Goal: Task Accomplishment & Management: Use online tool/utility

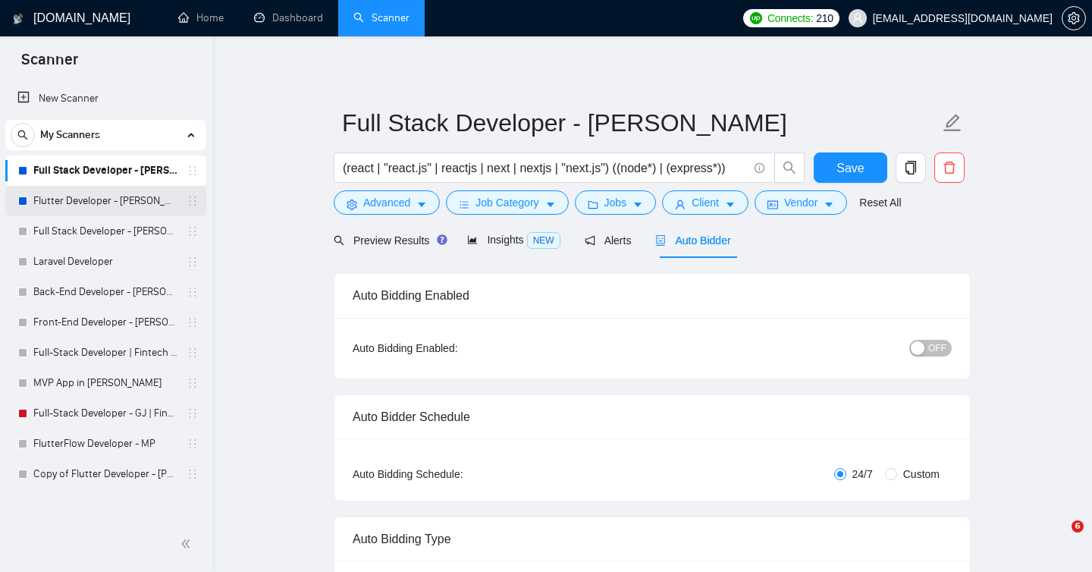
click at [95, 201] on link "Flutter Developer - [PERSON_NAME]" at bounding box center [105, 201] width 144 height 30
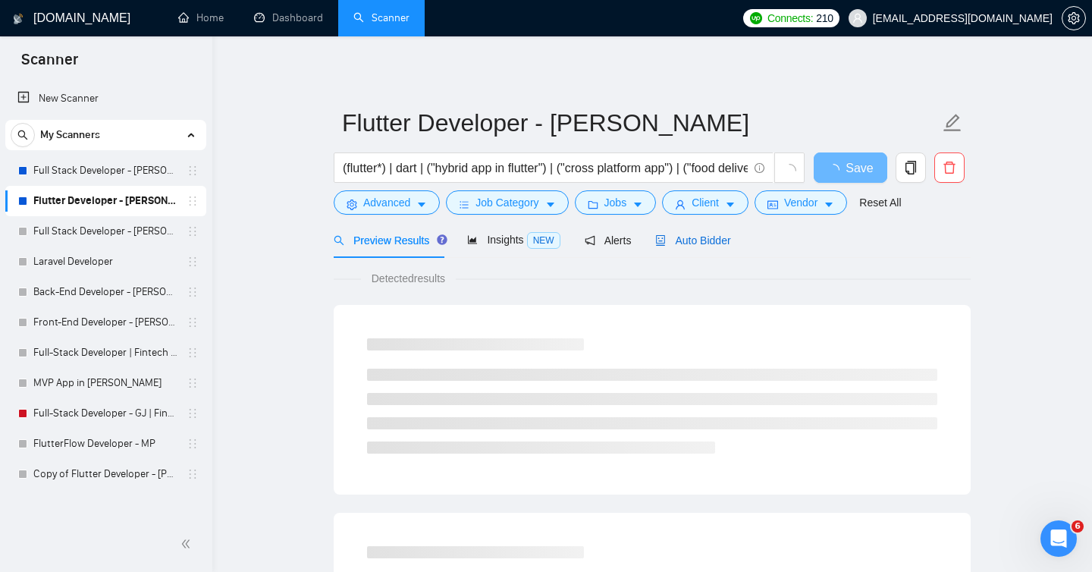
click at [705, 240] on span "Auto Bidder" at bounding box center [692, 240] width 75 height 12
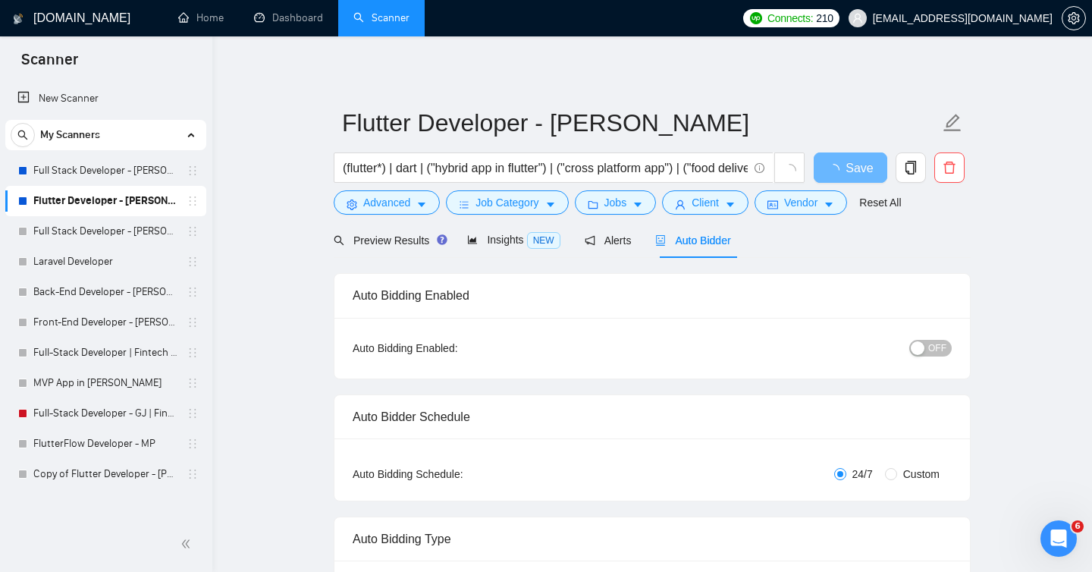
checkbox input "true"
click at [705, 240] on span "Auto Bidder" at bounding box center [692, 240] width 75 height 12
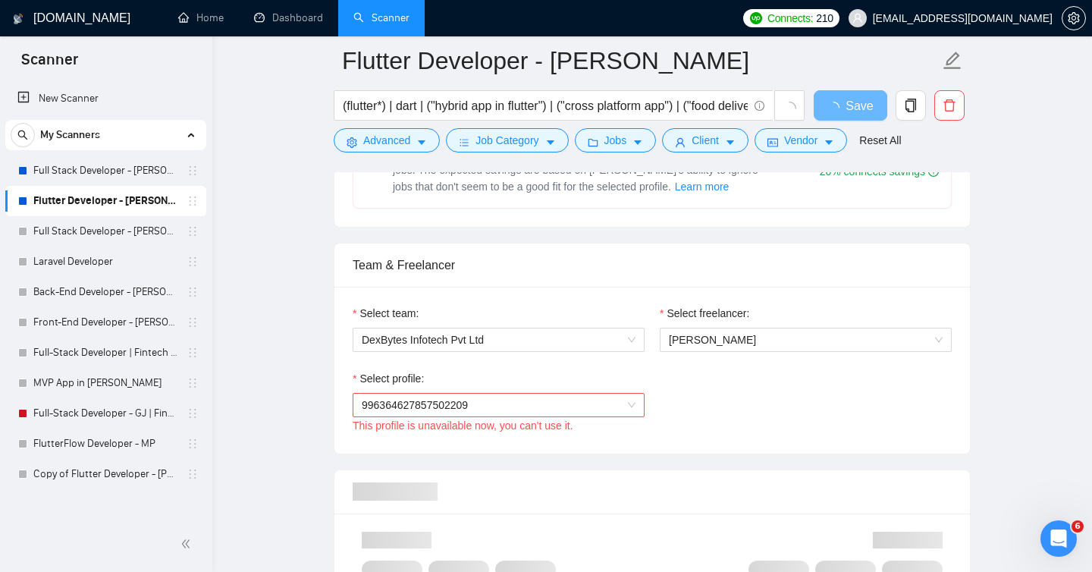
scroll to position [704, 0]
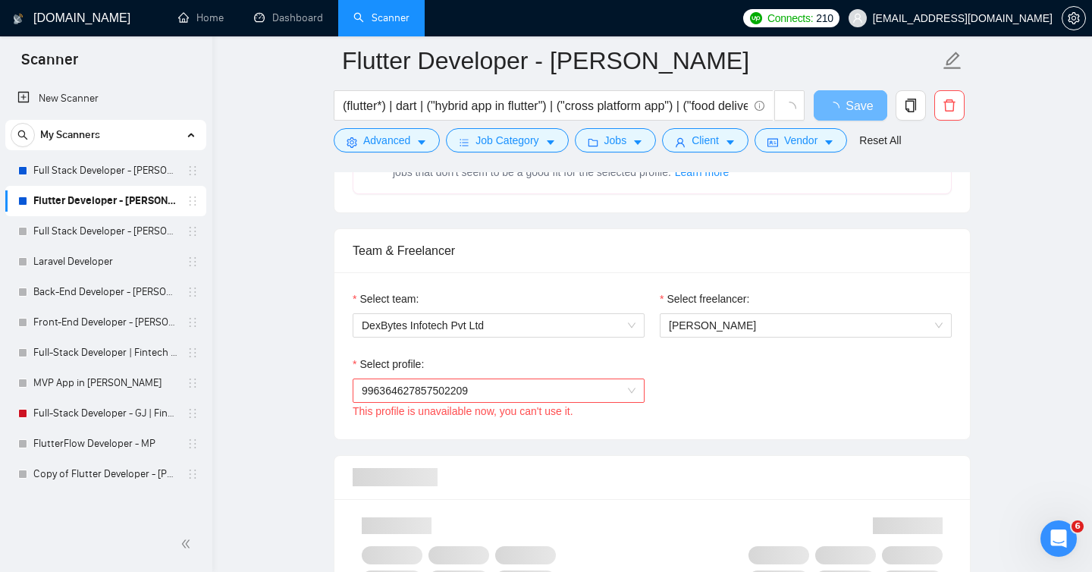
click at [616, 384] on span "996364627857502209" at bounding box center [499, 390] width 274 height 23
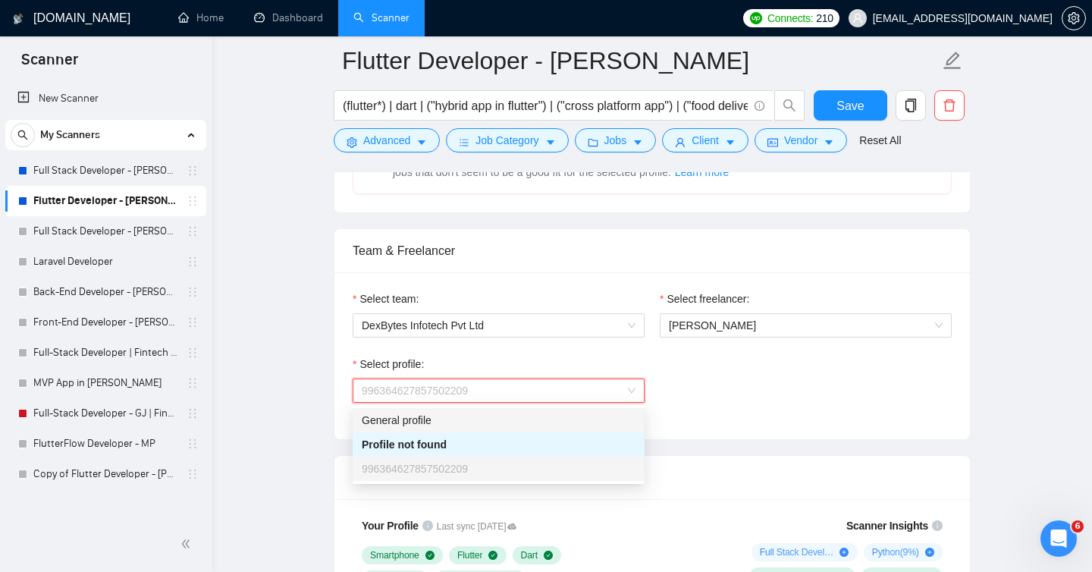
click at [722, 387] on div "Select profile: 996364627857502209 This profile is unavailable now, you can't u…" at bounding box center [652, 388] width 614 height 65
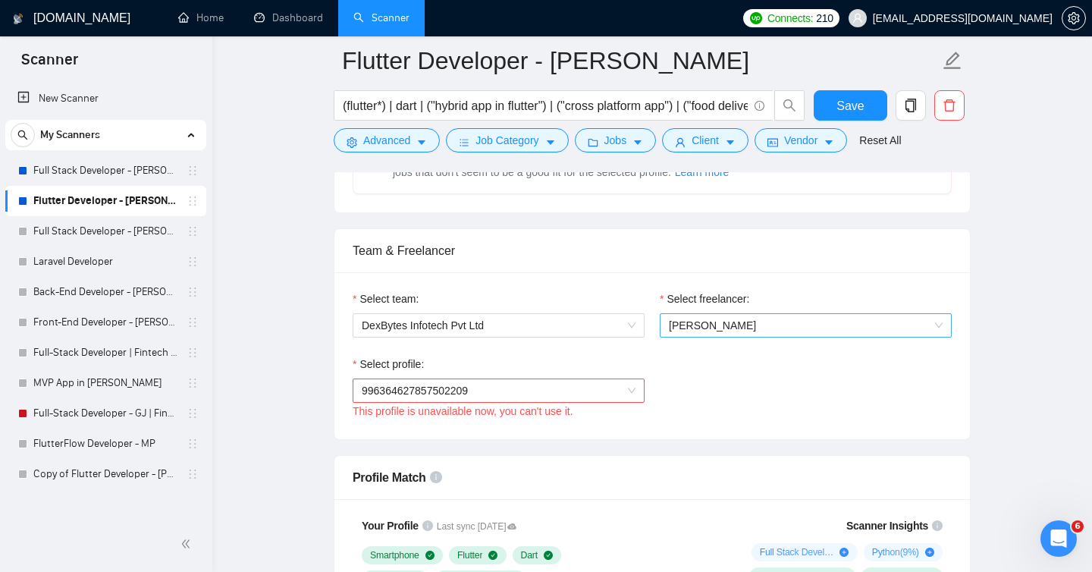
click at [732, 330] on span "[PERSON_NAME]" at bounding box center [806, 325] width 274 height 23
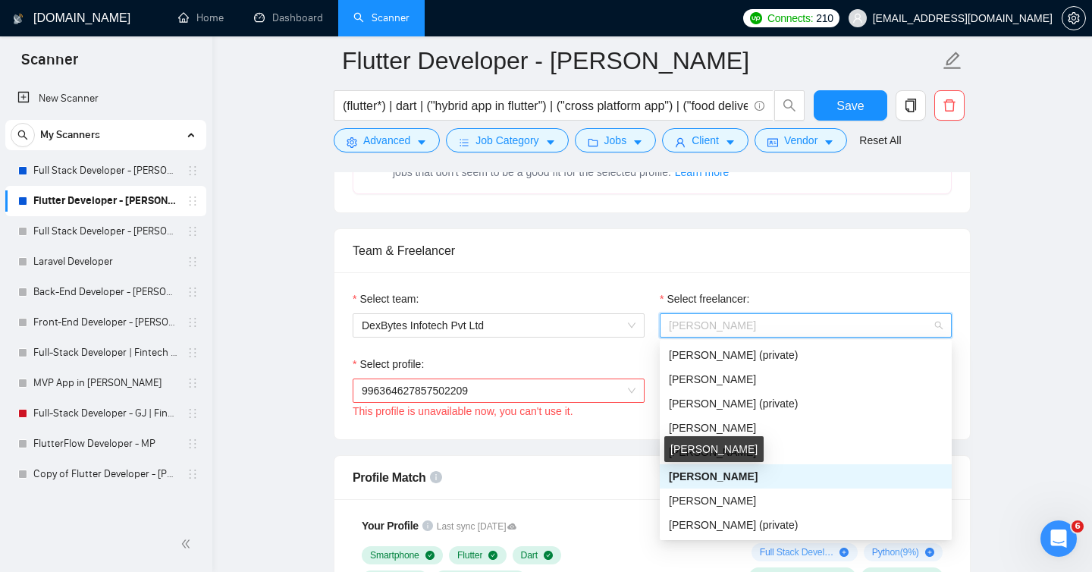
click at [713, 480] on span "[PERSON_NAME]" at bounding box center [713, 476] width 89 height 12
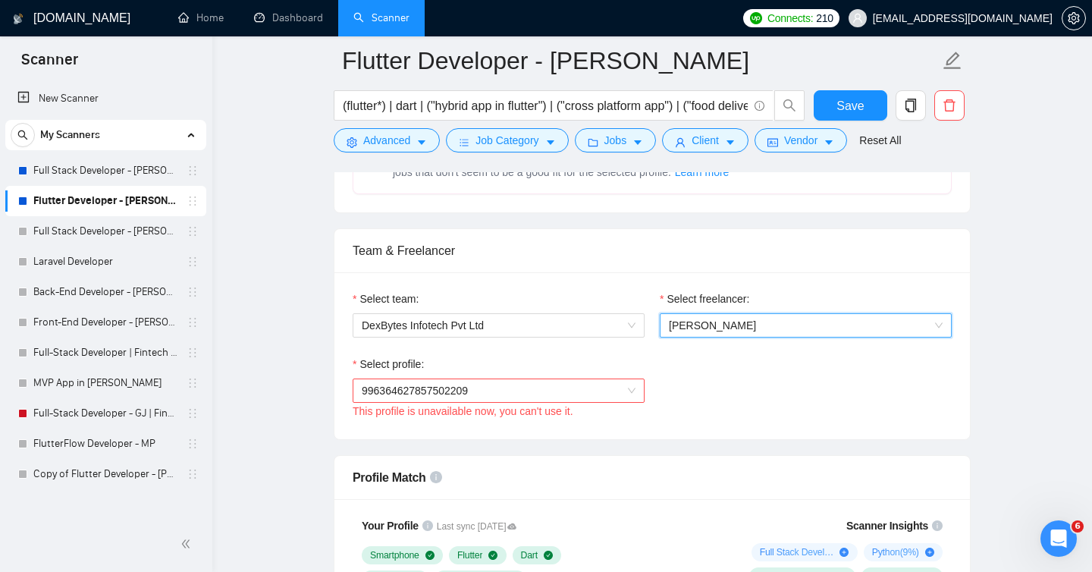
click at [602, 386] on span "996364627857502209" at bounding box center [499, 390] width 274 height 23
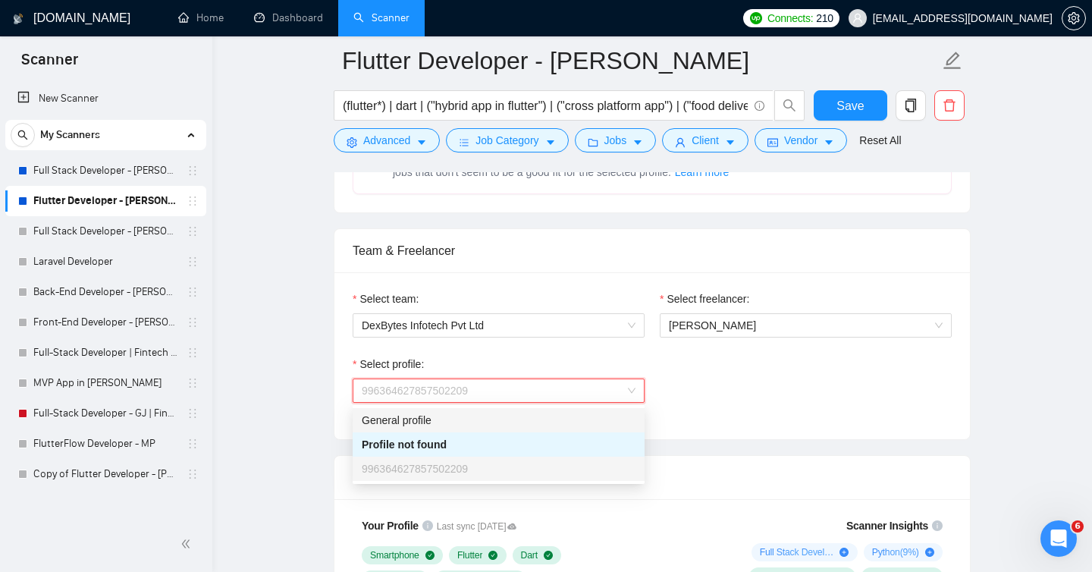
click at [451, 419] on div "General profile" at bounding box center [499, 420] width 274 height 17
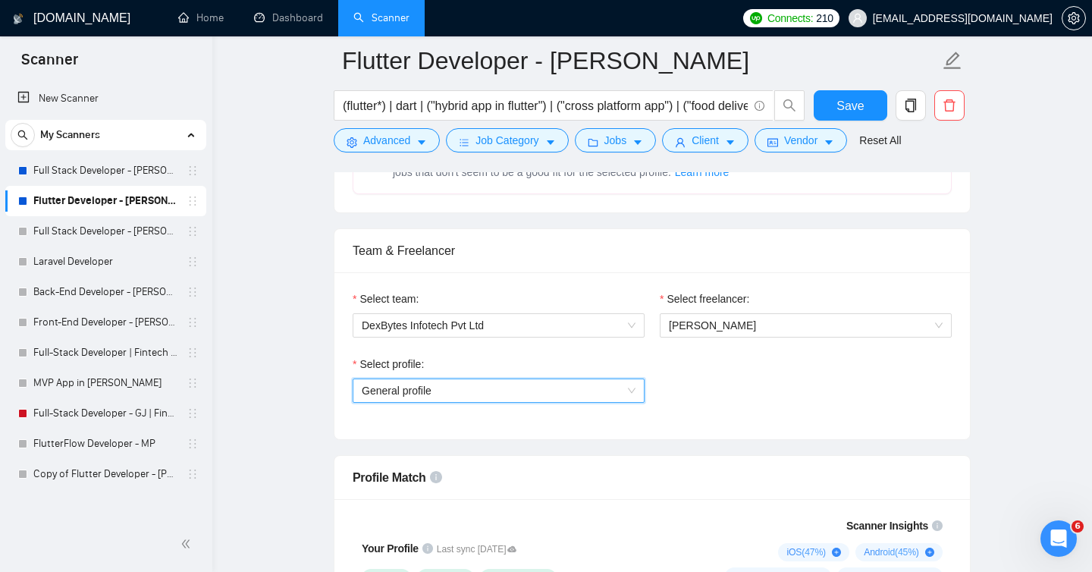
click at [431, 390] on span "General profile" at bounding box center [397, 390] width 70 height 12
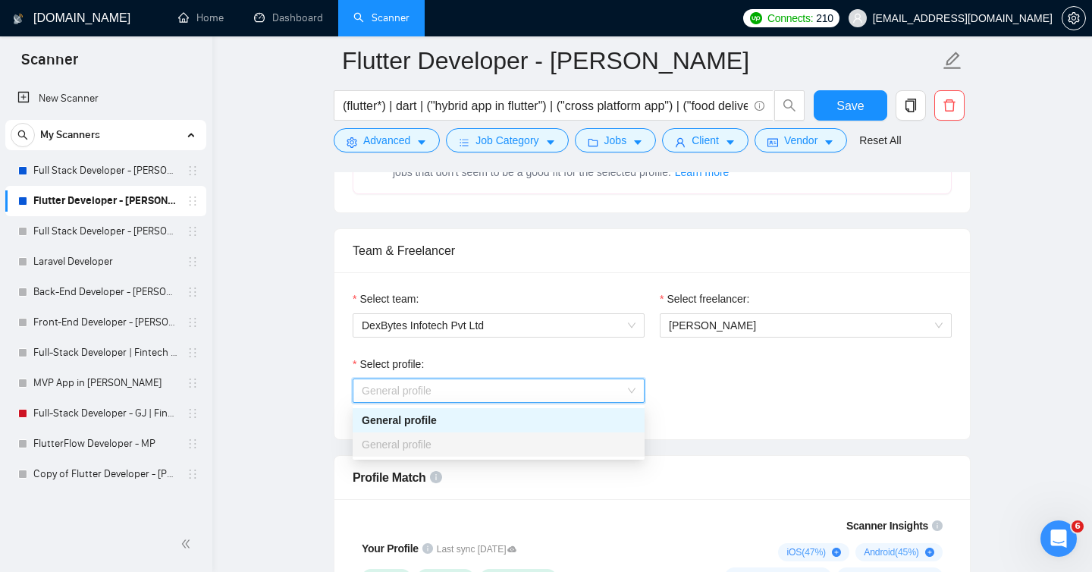
click at [684, 405] on div "Select profile: General profile" at bounding box center [652, 388] width 614 height 65
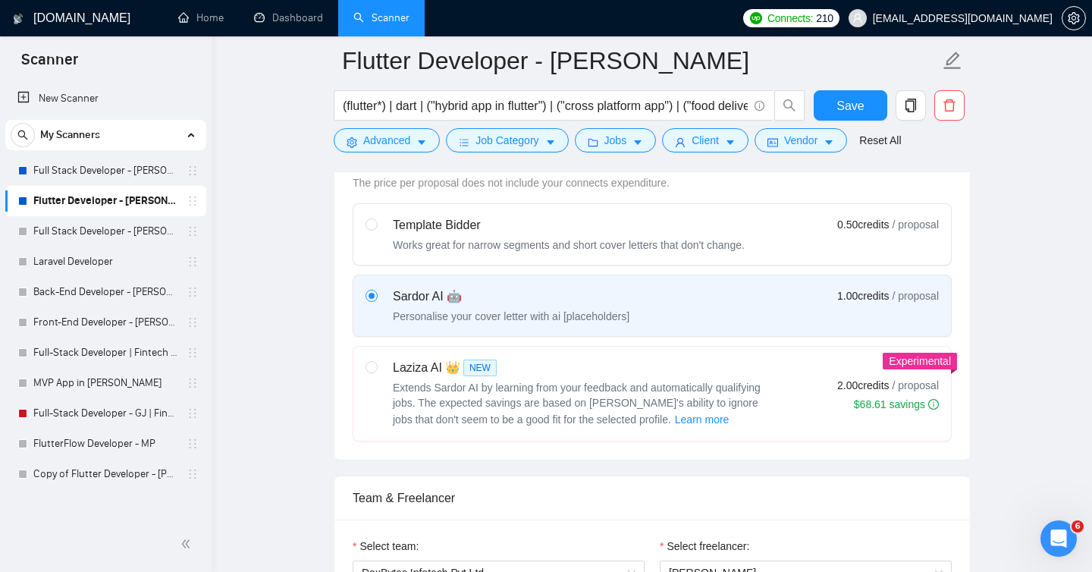
scroll to position [455, 0]
